Goal: Information Seeking & Learning: Find specific fact

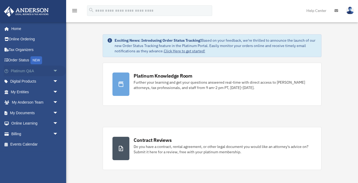
click at [59, 71] on span "arrow_drop_down" at bounding box center [58, 70] width 11 height 11
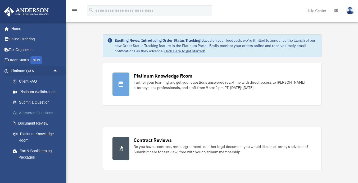
click at [41, 113] on link "Answered Questions" at bounding box center [36, 112] width 59 height 11
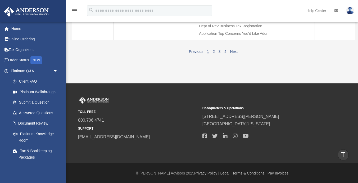
scroll to position [631, 0]
click at [214, 51] on link "2" at bounding box center [214, 51] width 2 height 4
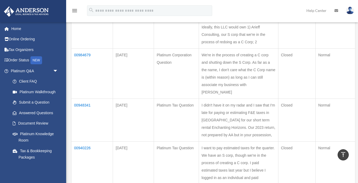
scroll to position [89, 0]
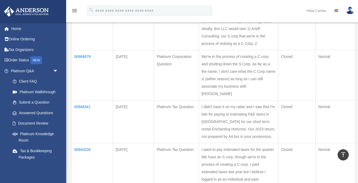
click at [89, 69] on td "00984679" at bounding box center [93, 75] width 42 height 50
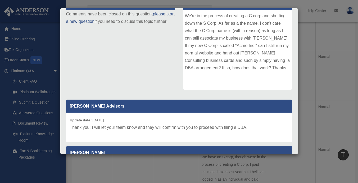
scroll to position [0, 0]
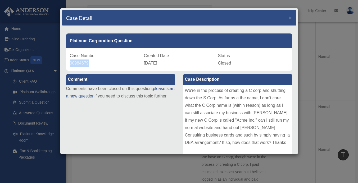
drag, startPoint x: 90, startPoint y: 63, endPoint x: 70, endPoint y: 62, distance: 20.7
click at [70, 62] on div "Case Number 00984679" at bounding box center [105, 59] width 70 height 15
copy span "00984679"
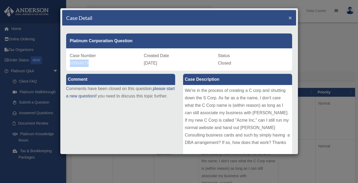
click at [290, 16] on span "×" at bounding box center [290, 18] width 3 height 6
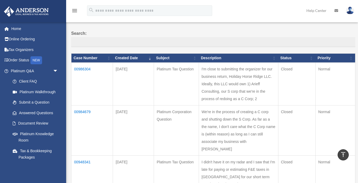
scroll to position [24, 0]
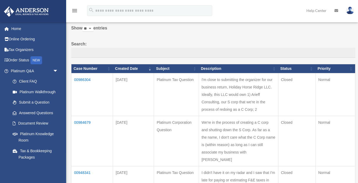
click at [89, 136] on td "00984679" at bounding box center [93, 141] width 42 height 50
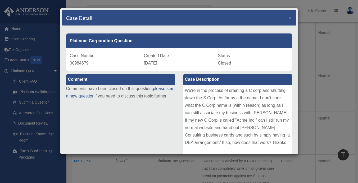
scroll to position [244, 0]
